Goal: Information Seeking & Learning: Find specific page/section

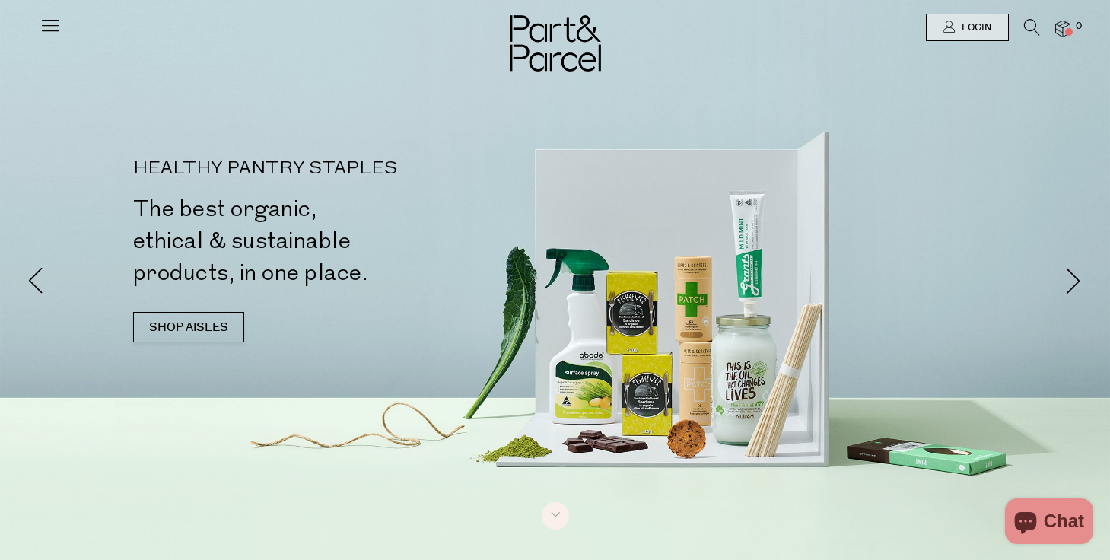
click at [1030, 27] on icon at bounding box center [1032, 27] width 16 height 17
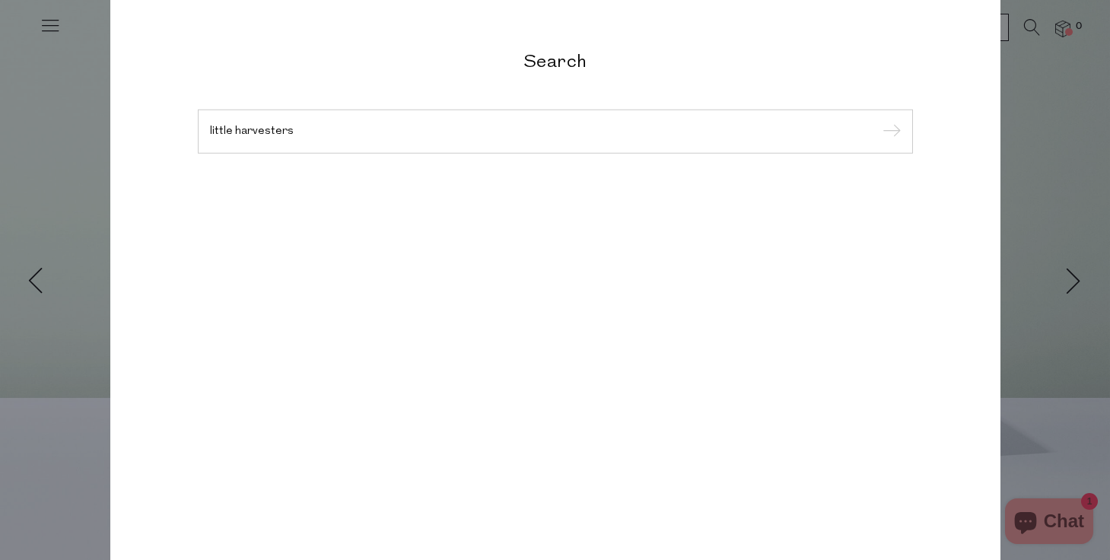
type input "little harvesters"
click at [878, 121] on input "submit" at bounding box center [889, 132] width 23 height 23
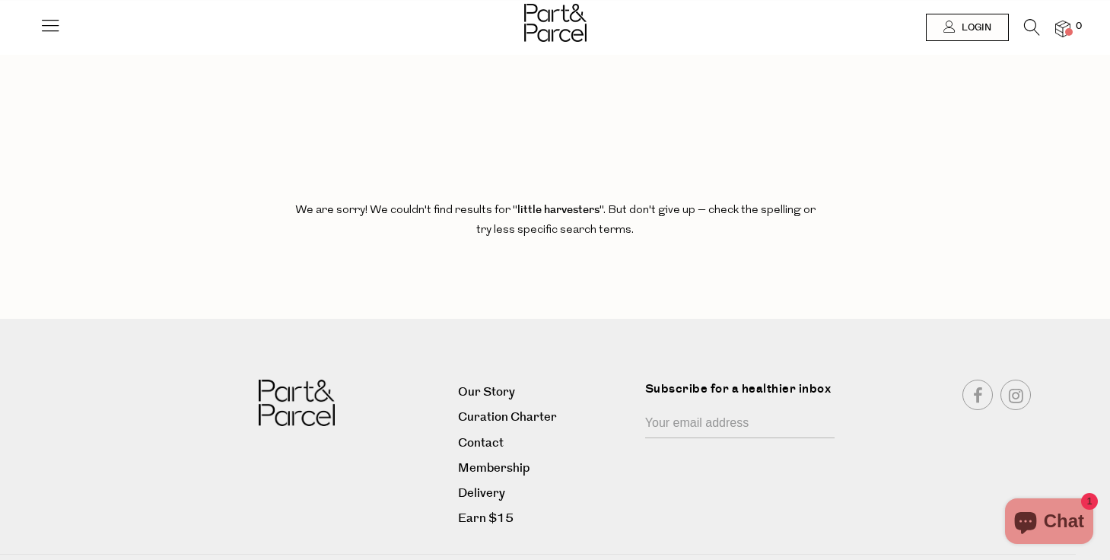
click at [1029, 18] on div at bounding box center [555, 24] width 1110 height 49
click at [1026, 27] on icon at bounding box center [1032, 27] width 16 height 17
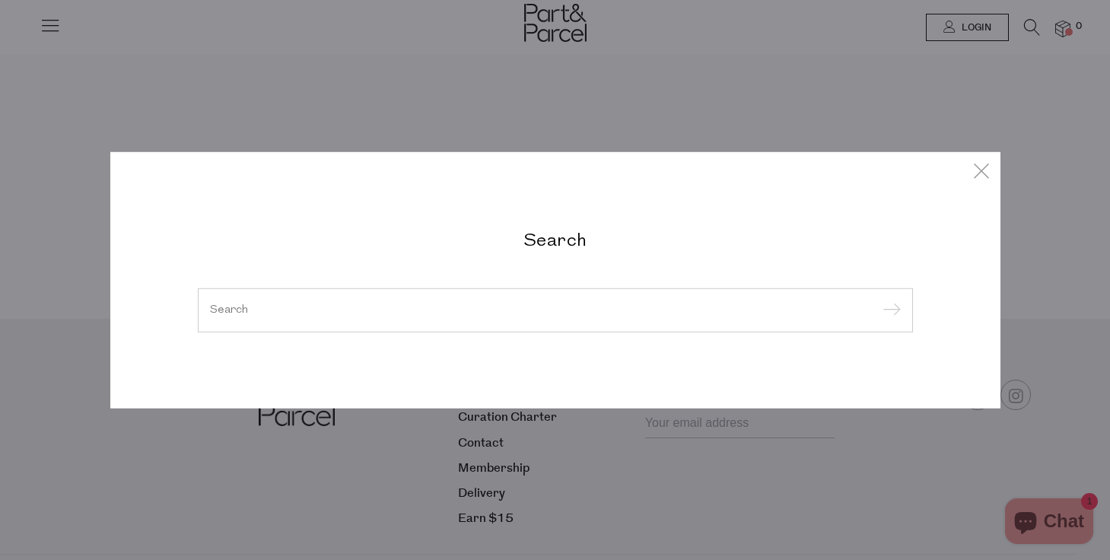
click at [699, 305] on input "search" at bounding box center [555, 309] width 691 height 11
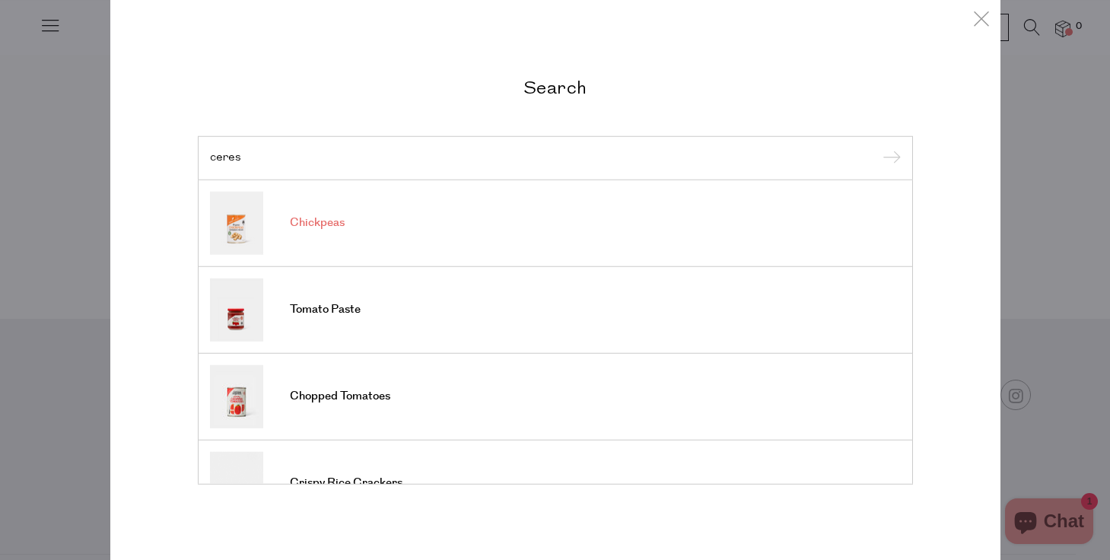
type input "ceres"
click at [590, 232] on link "Chickpeas" at bounding box center [555, 222] width 691 height 63
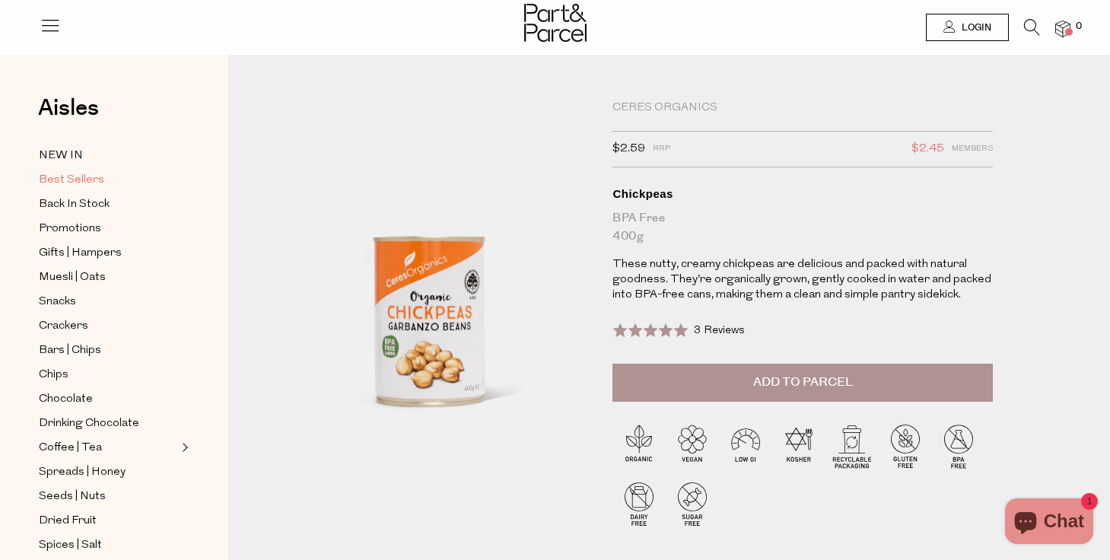
click at [56, 173] on span "Best Sellers" at bounding box center [71, 180] width 65 height 18
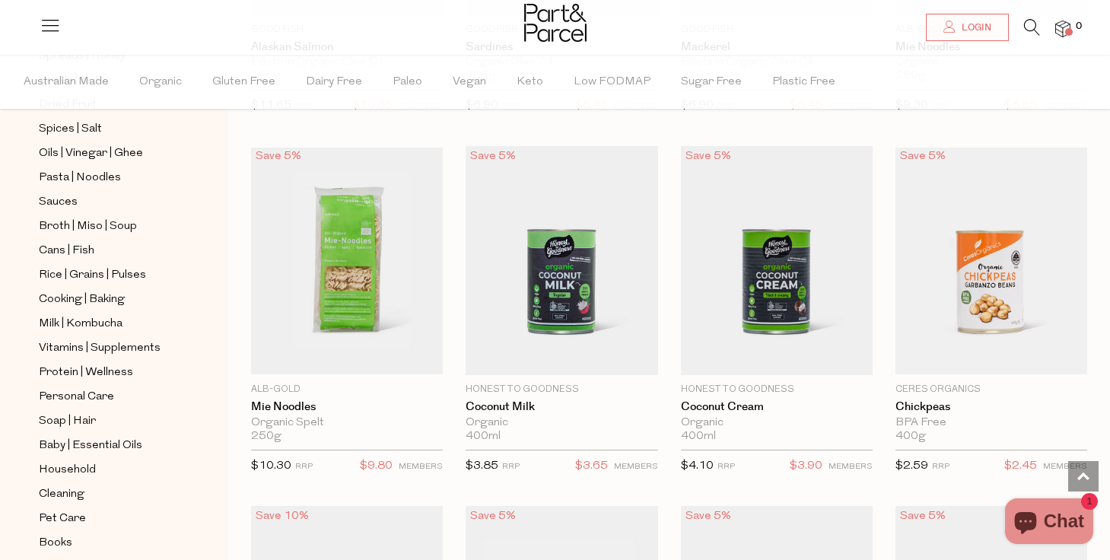
scroll to position [524, 0]
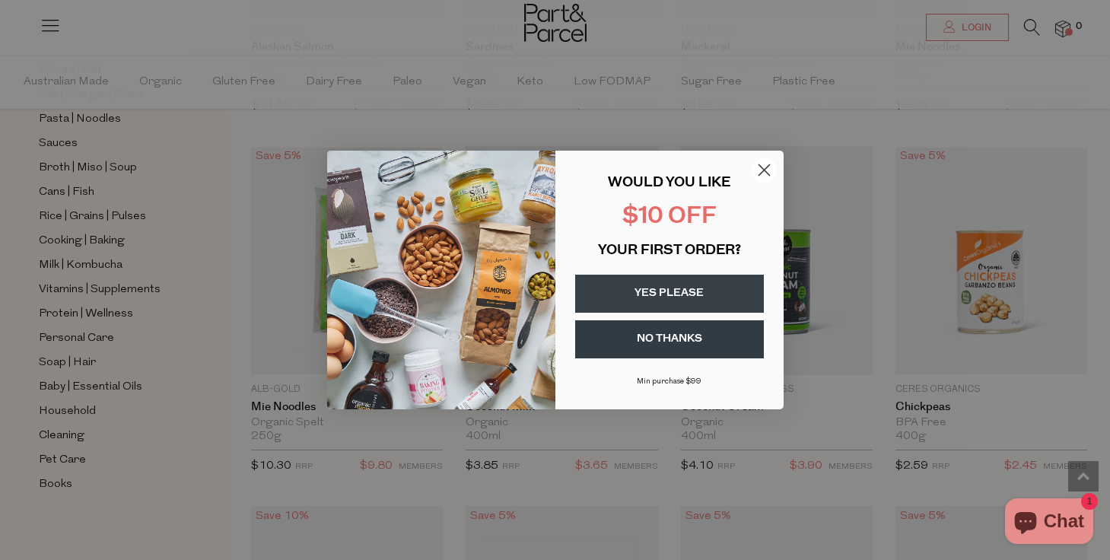
click at [759, 171] on circle "Close dialog" at bounding box center [763, 170] width 25 height 25
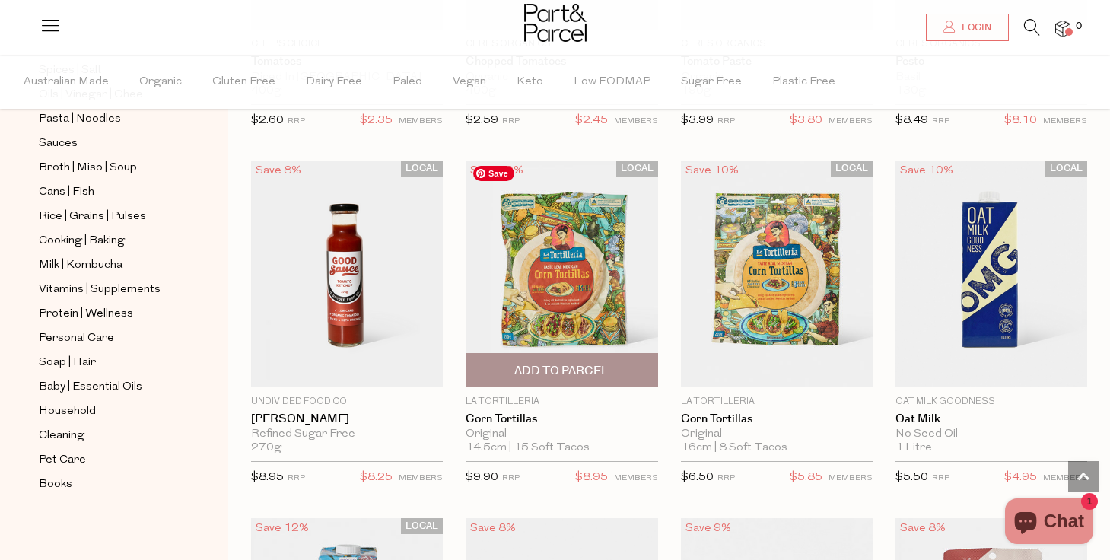
scroll to position [2563, 0]
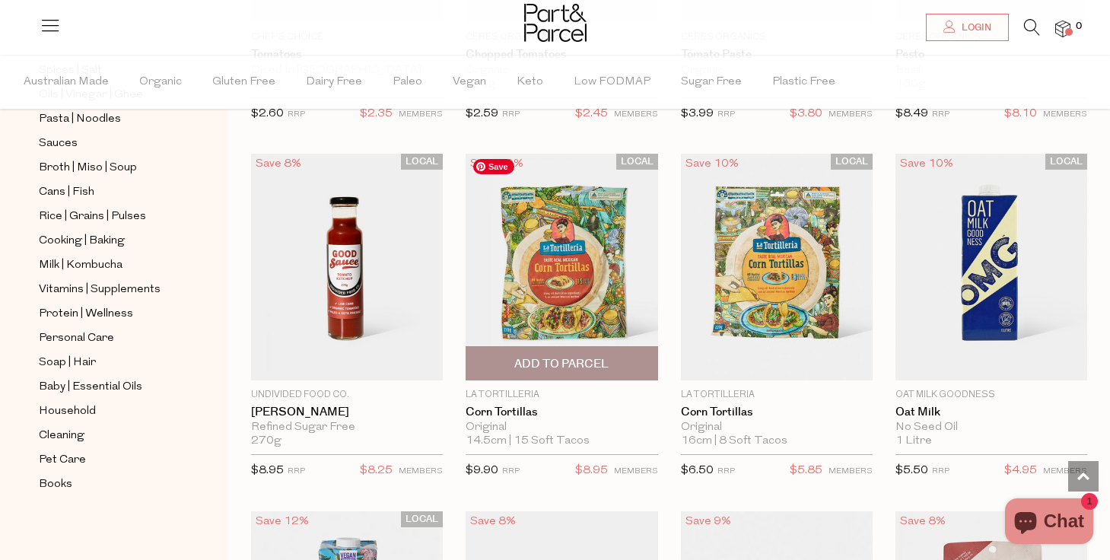
click at [552, 237] on img at bounding box center [562, 267] width 192 height 227
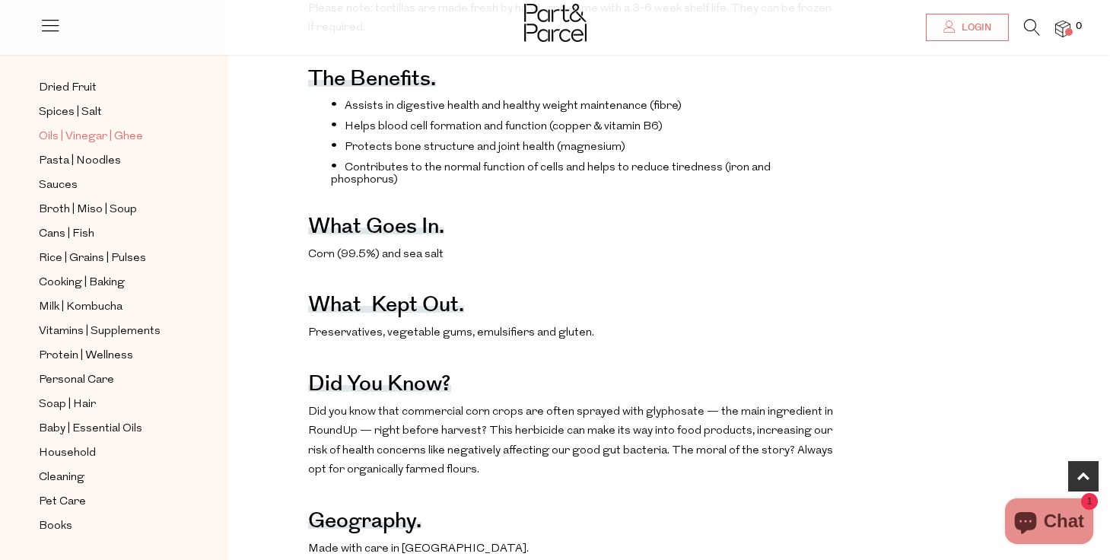
scroll to position [692, 0]
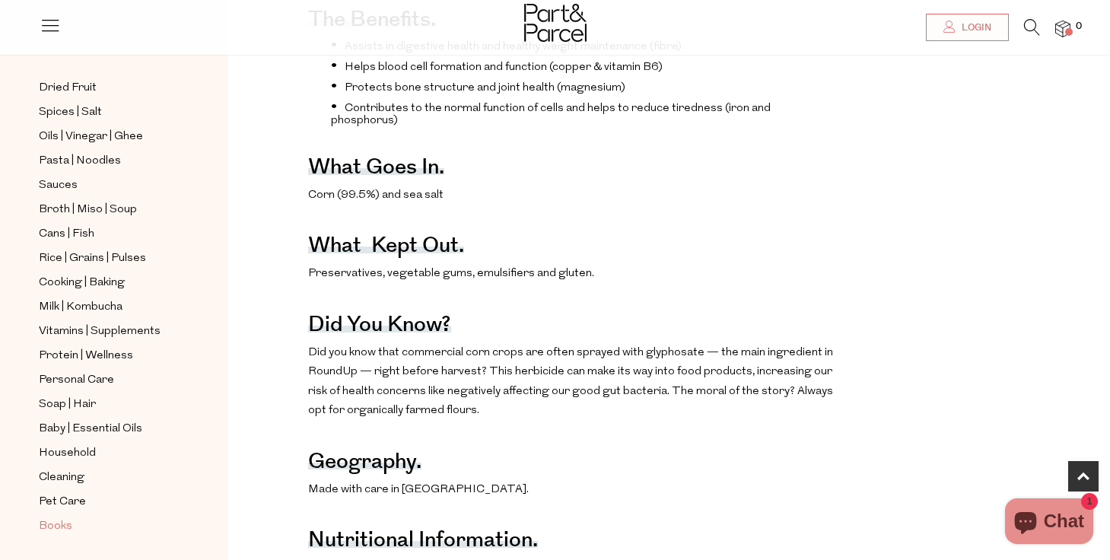
click at [49, 520] on span "Books" at bounding box center [55, 526] width 33 height 18
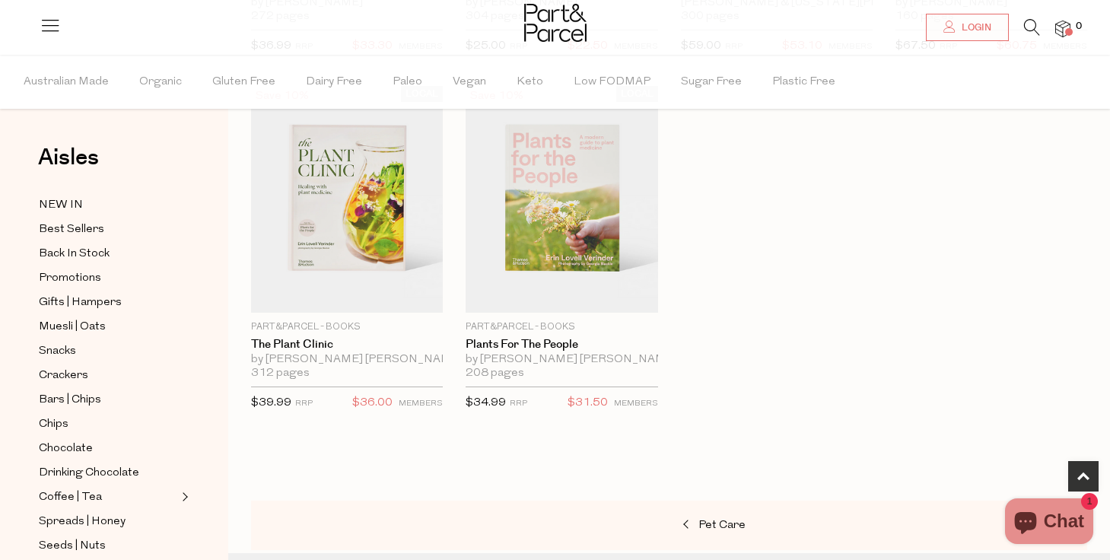
scroll to position [1098, 0]
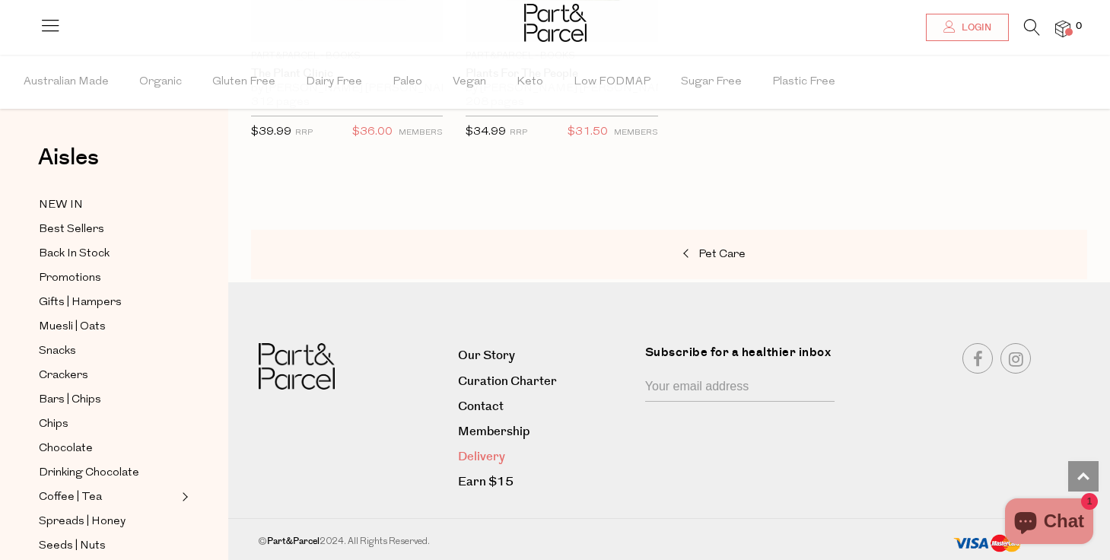
click at [479, 457] on link "Delivery" at bounding box center [546, 457] width 176 height 21
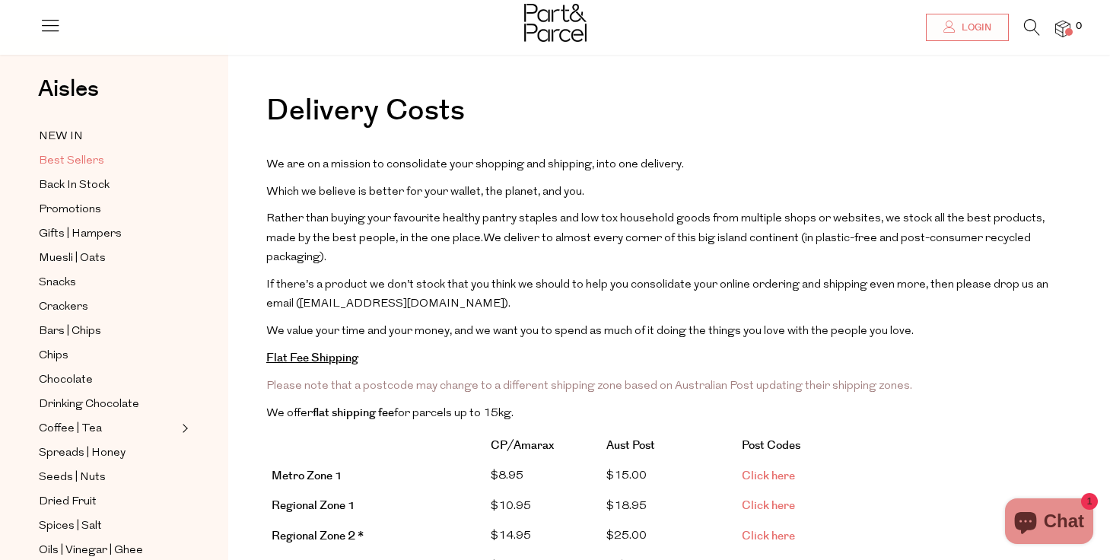
click at [100, 156] on span "Best Sellers" at bounding box center [71, 161] width 65 height 18
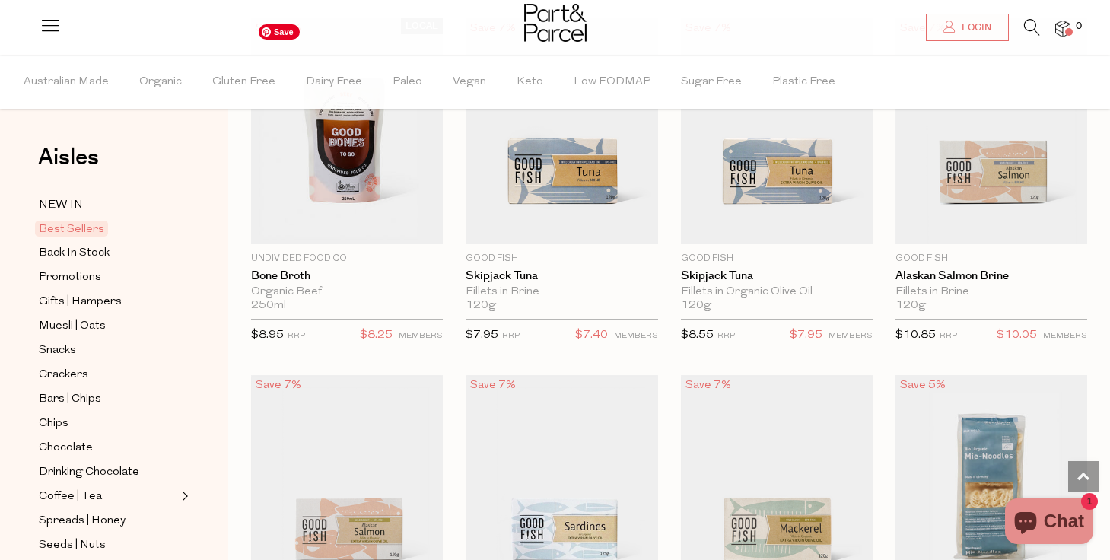
scroll to position [1267, 0]
click at [1033, 21] on icon at bounding box center [1032, 27] width 16 height 17
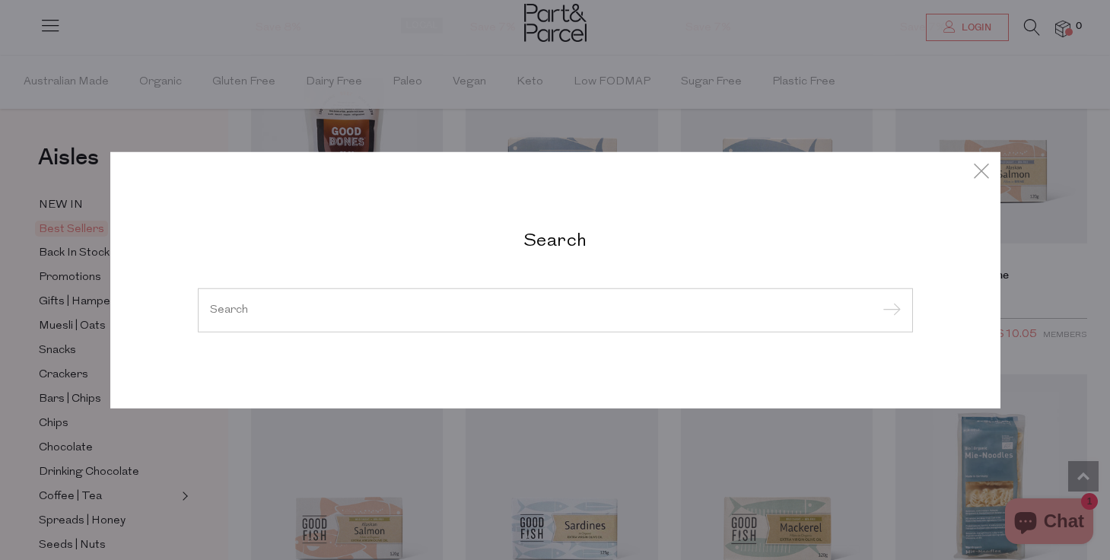
click at [585, 309] on input "search" at bounding box center [555, 309] width 691 height 11
click at [659, 296] on div at bounding box center [555, 310] width 715 height 44
click at [644, 309] on input "search" at bounding box center [555, 309] width 691 height 11
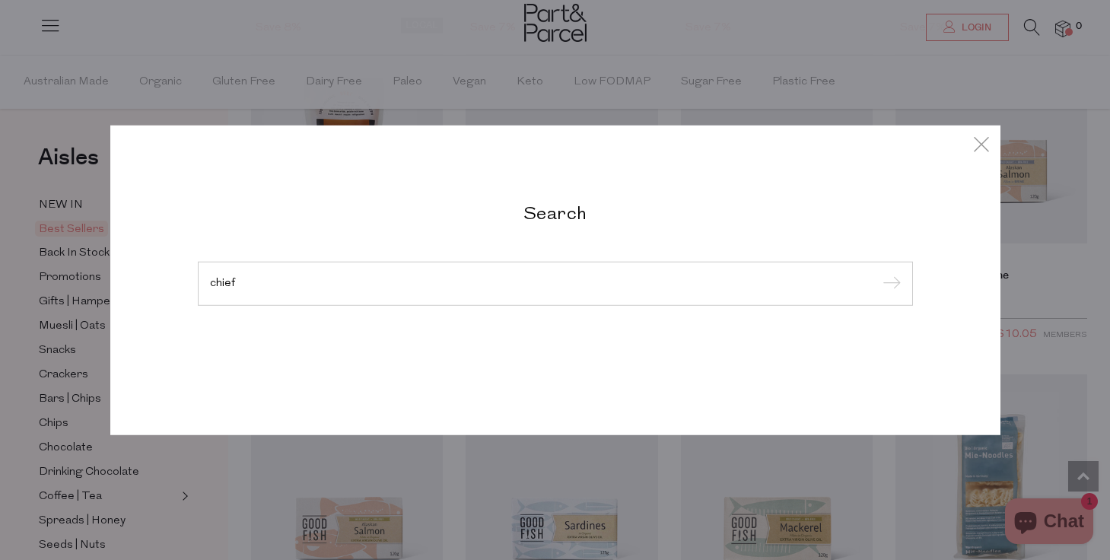
type input "chief"
click at [878, 273] on input "submit" at bounding box center [889, 284] width 23 height 23
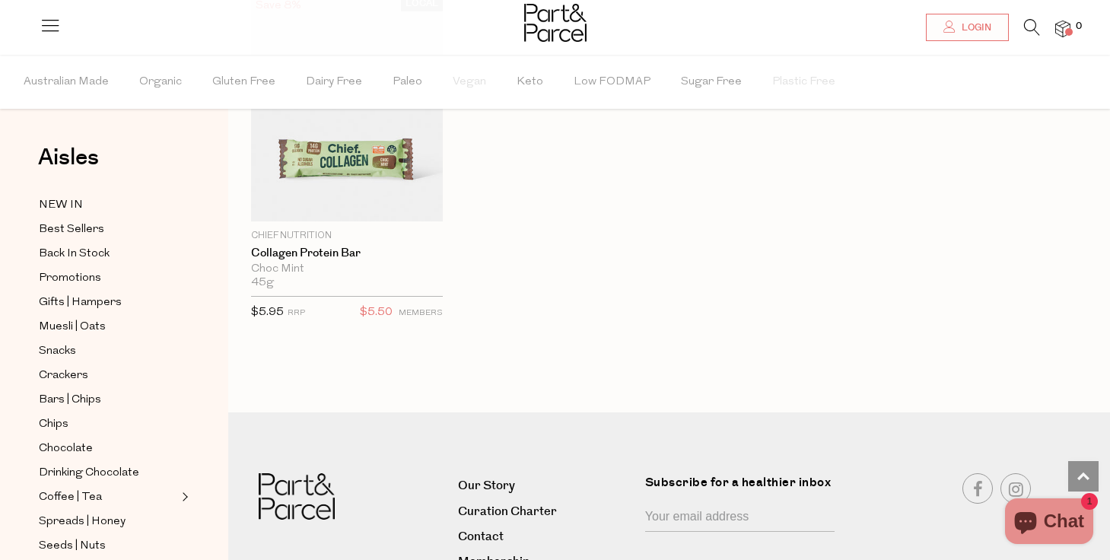
scroll to position [1389, 0]
